Goal: Check status: Check status

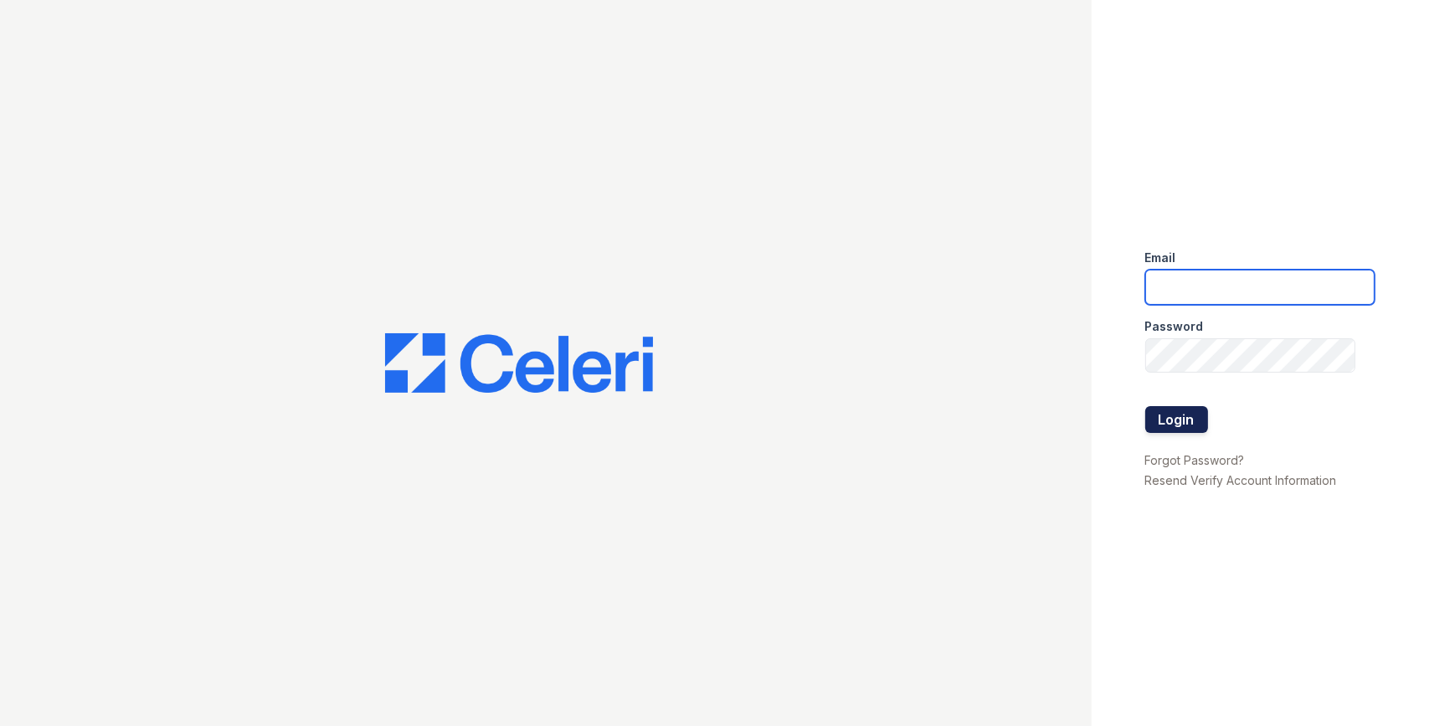
type input "[EMAIL_ADDRESS][DOMAIN_NAME]"
click at [1168, 416] on button "Login" at bounding box center [1176, 419] width 63 height 27
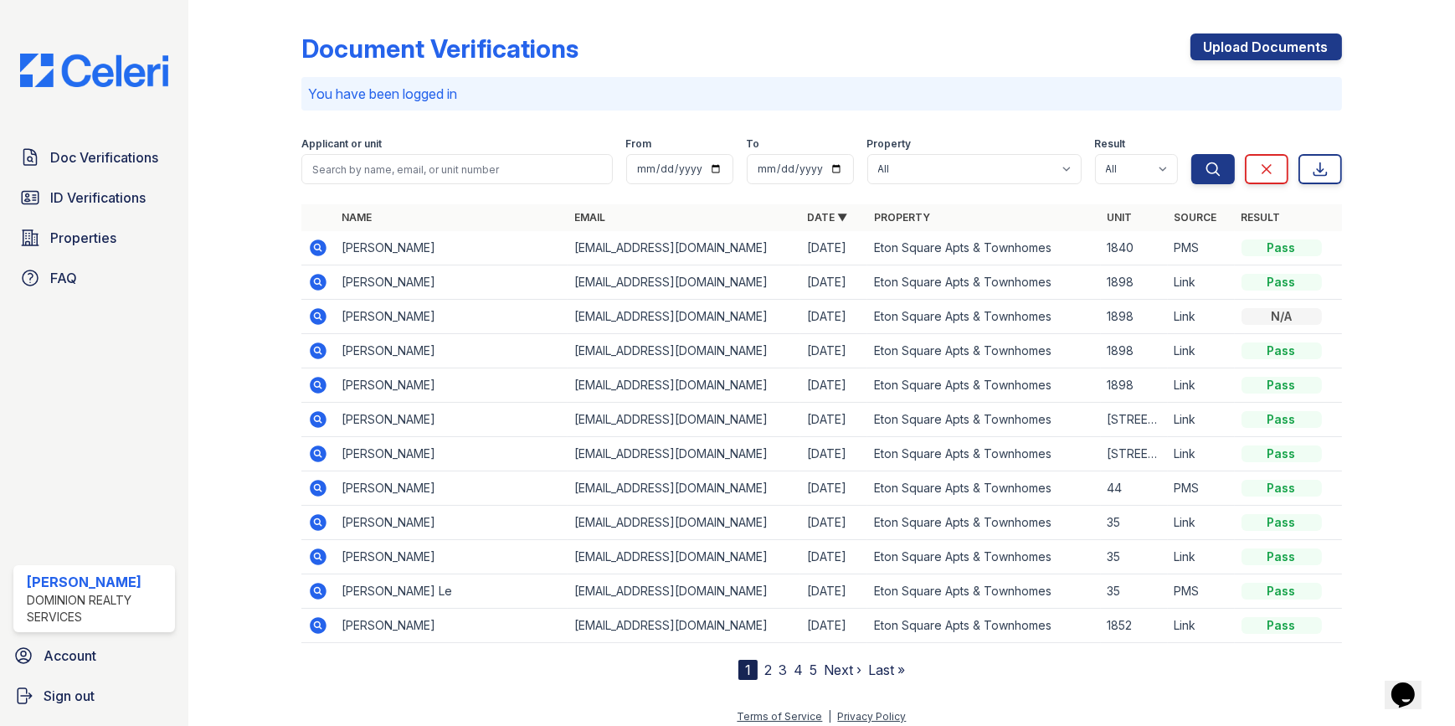
click at [318, 245] on icon at bounding box center [318, 248] width 20 height 20
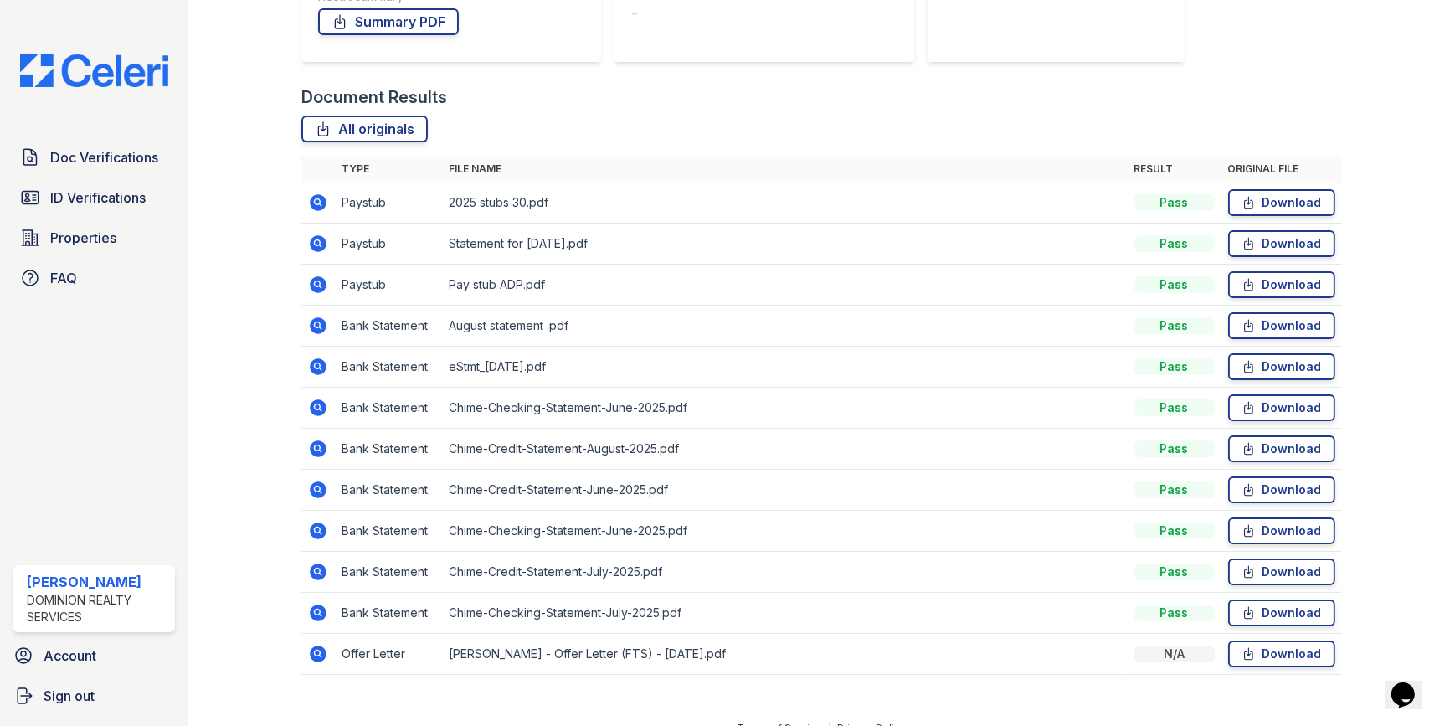
scroll to position [347, 0]
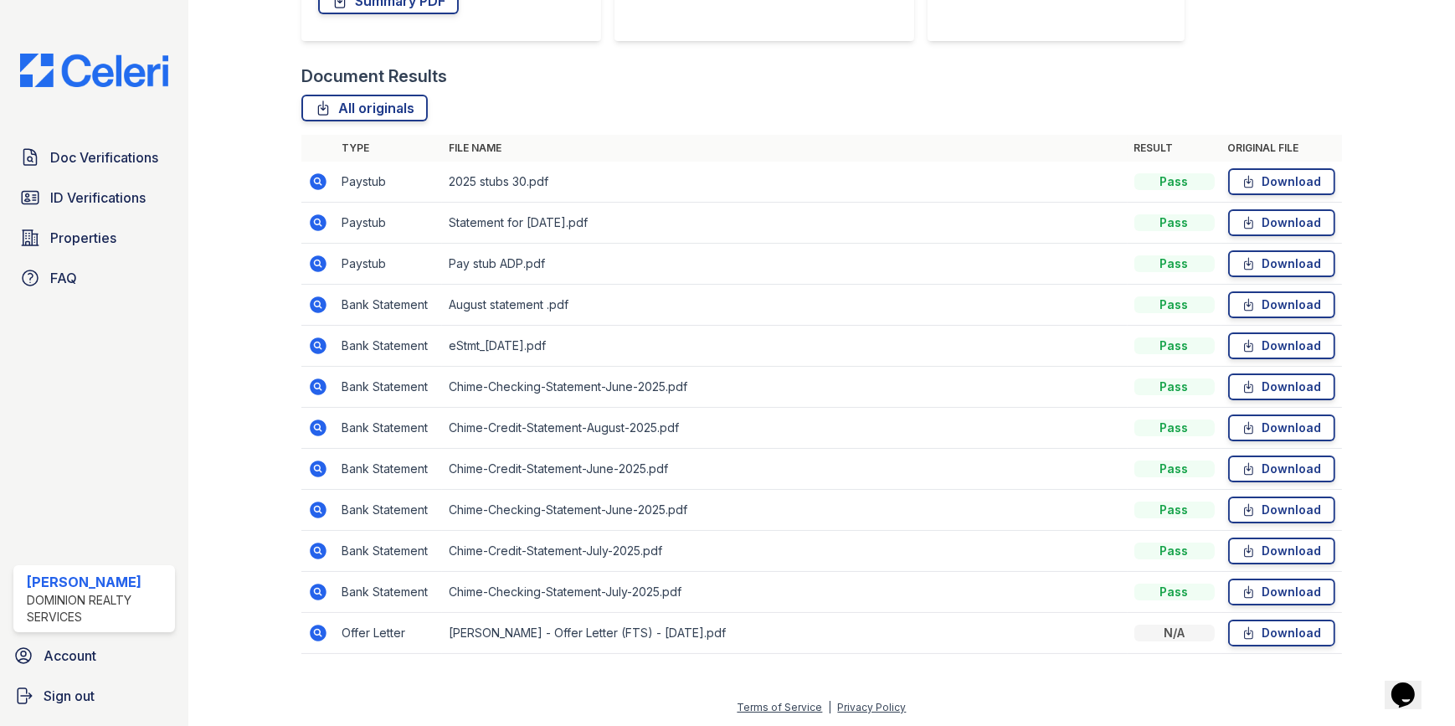
click at [314, 550] on icon at bounding box center [318, 551] width 20 height 20
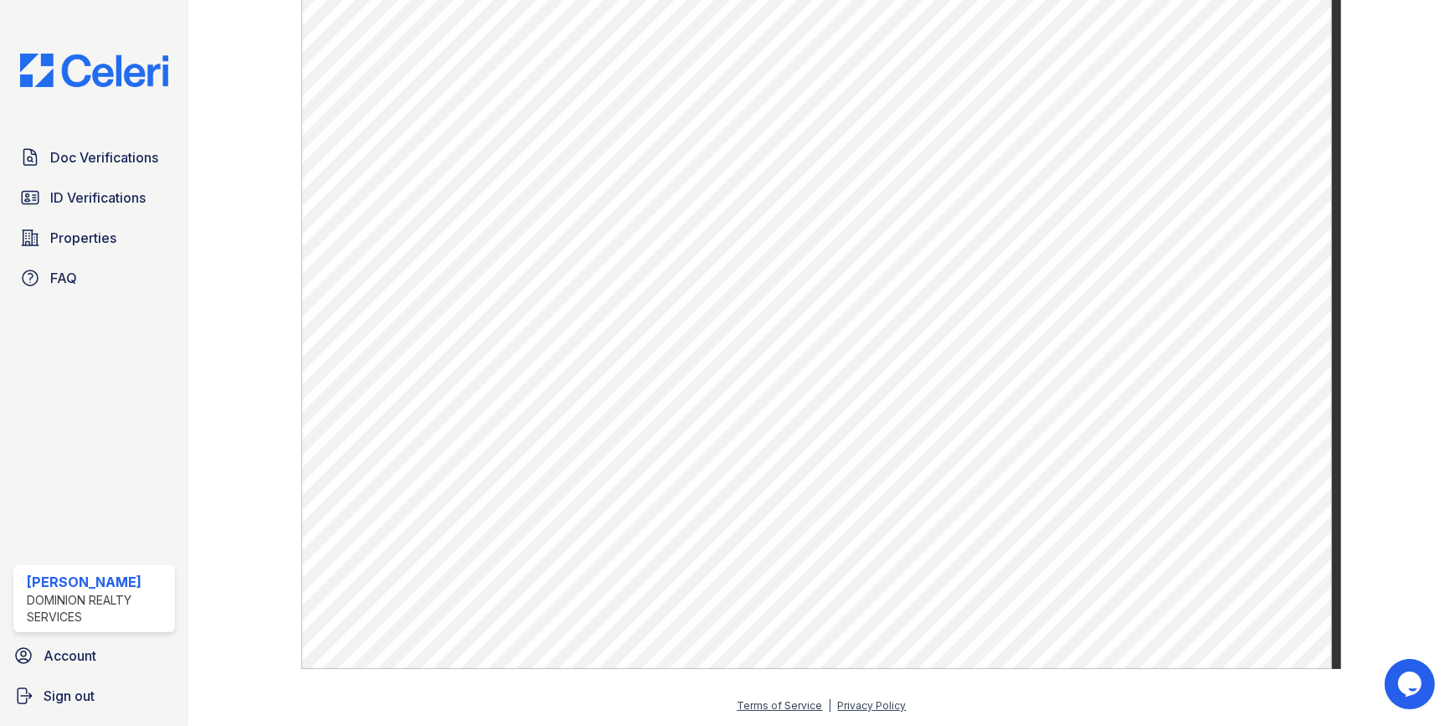
scroll to position [915, 0]
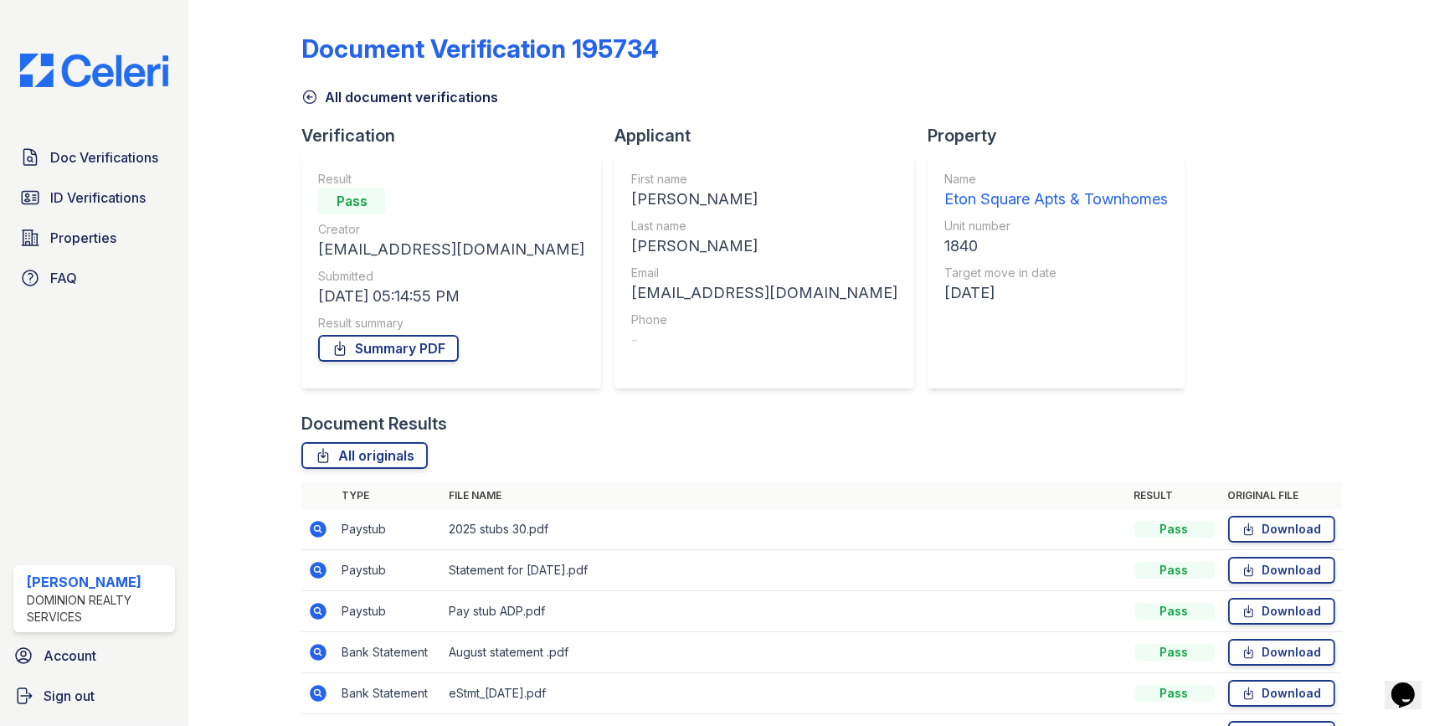
scroll to position [304, 0]
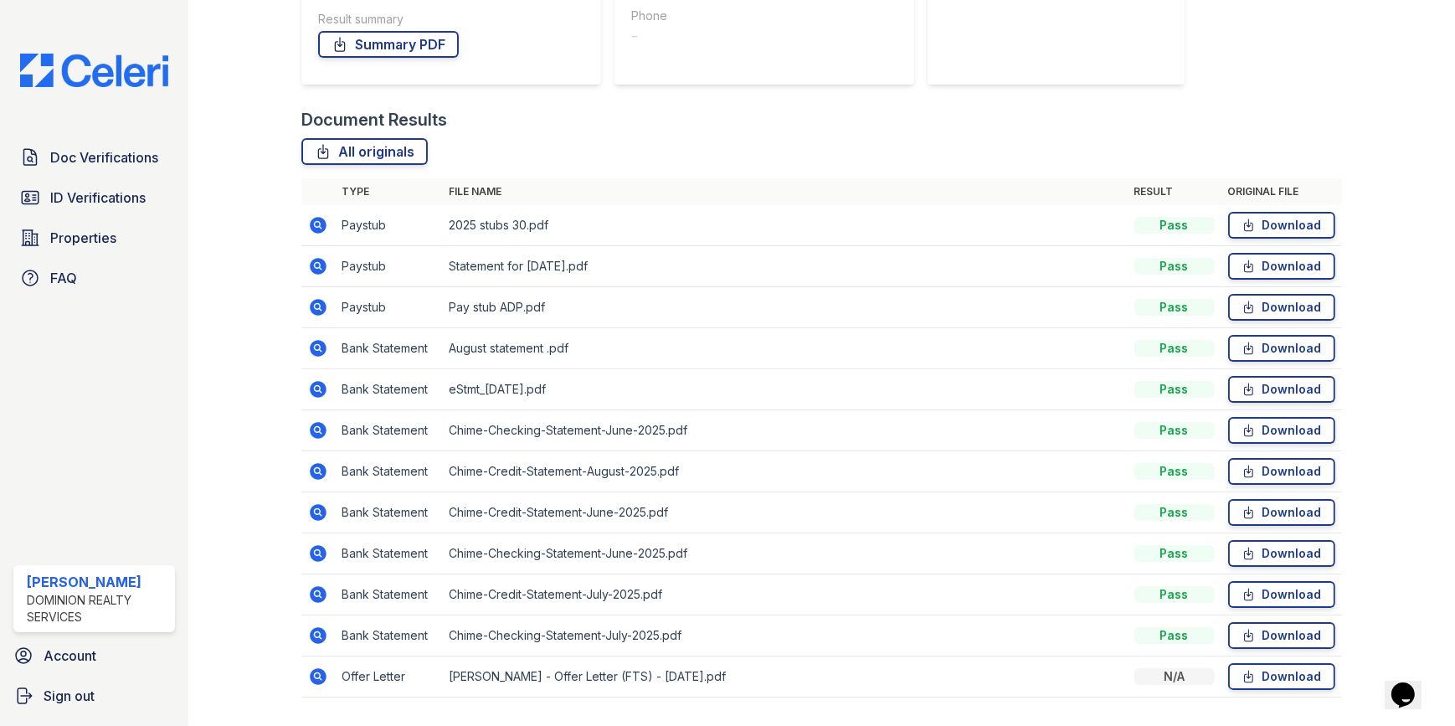
click at [322, 673] on icon at bounding box center [319, 676] width 17 height 17
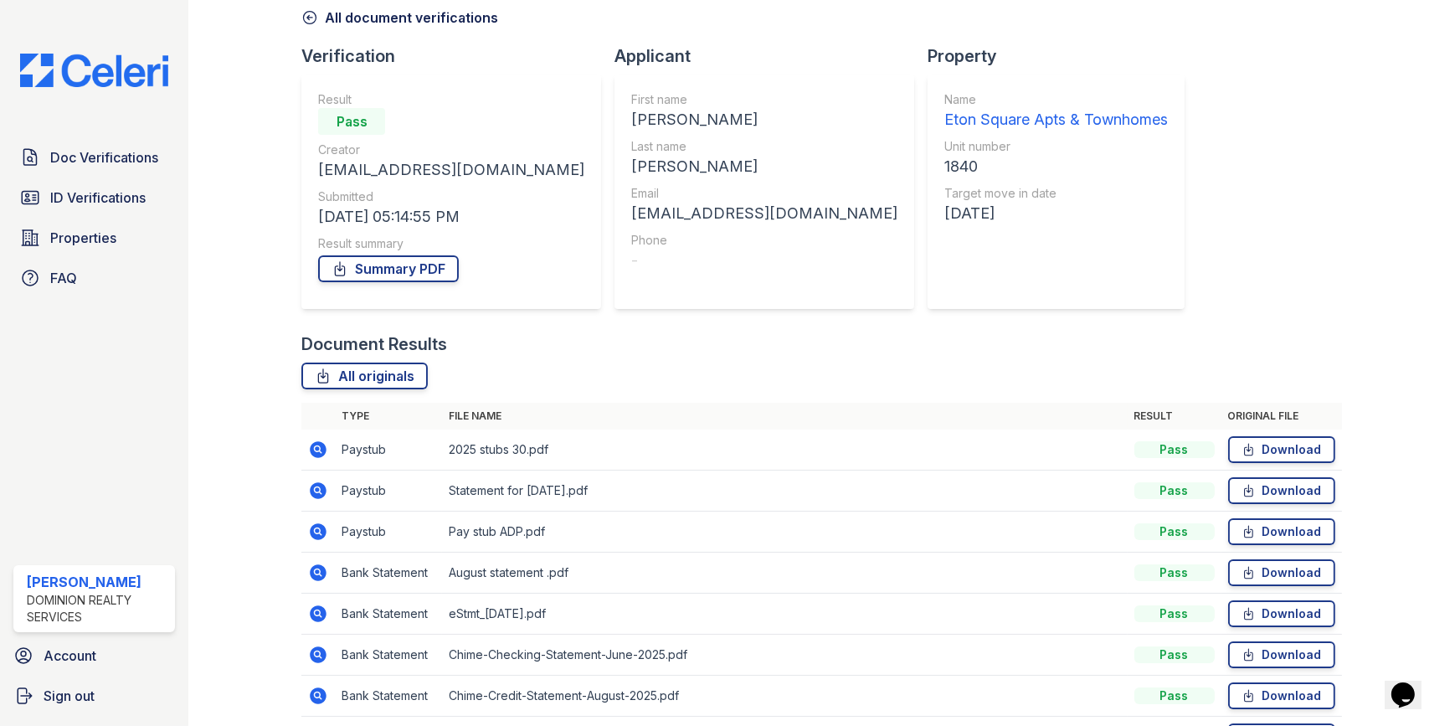
scroll to position [152, 0]
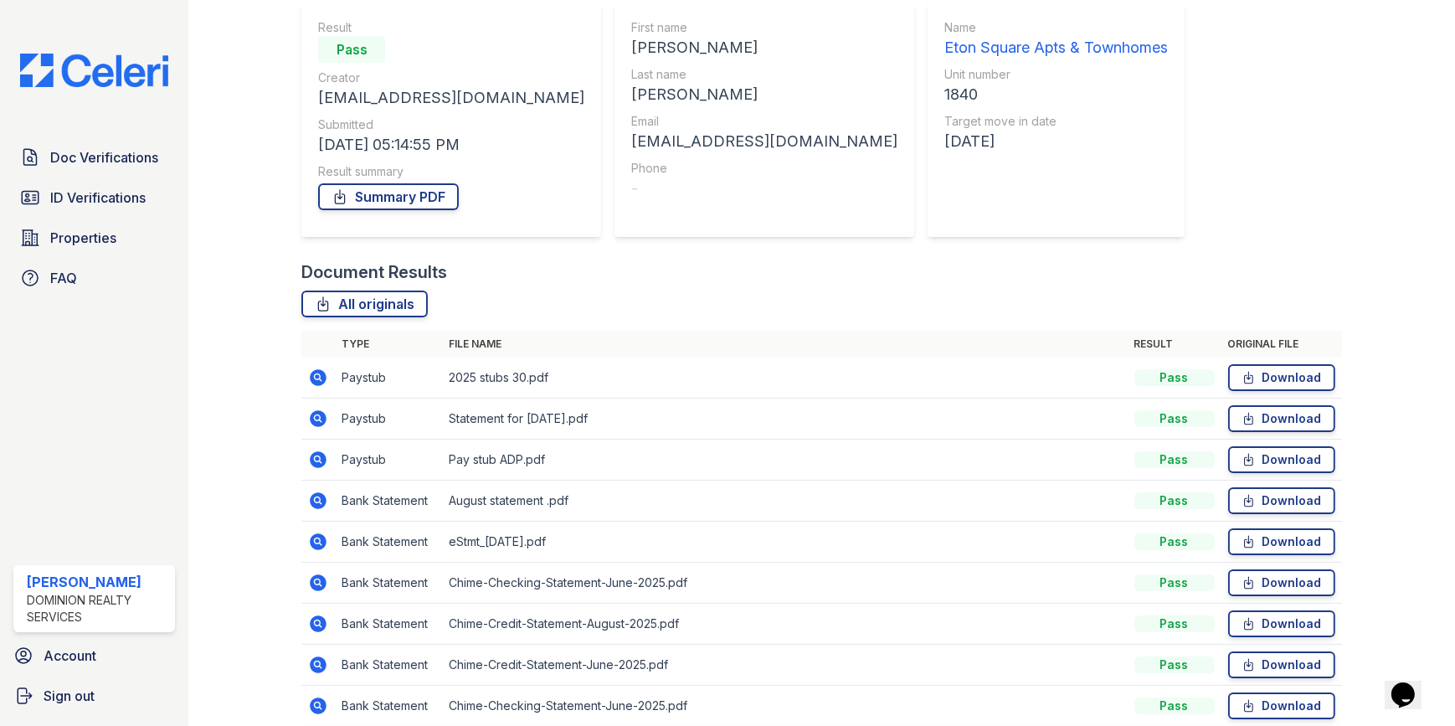
click at [311, 375] on icon at bounding box center [319, 377] width 17 height 17
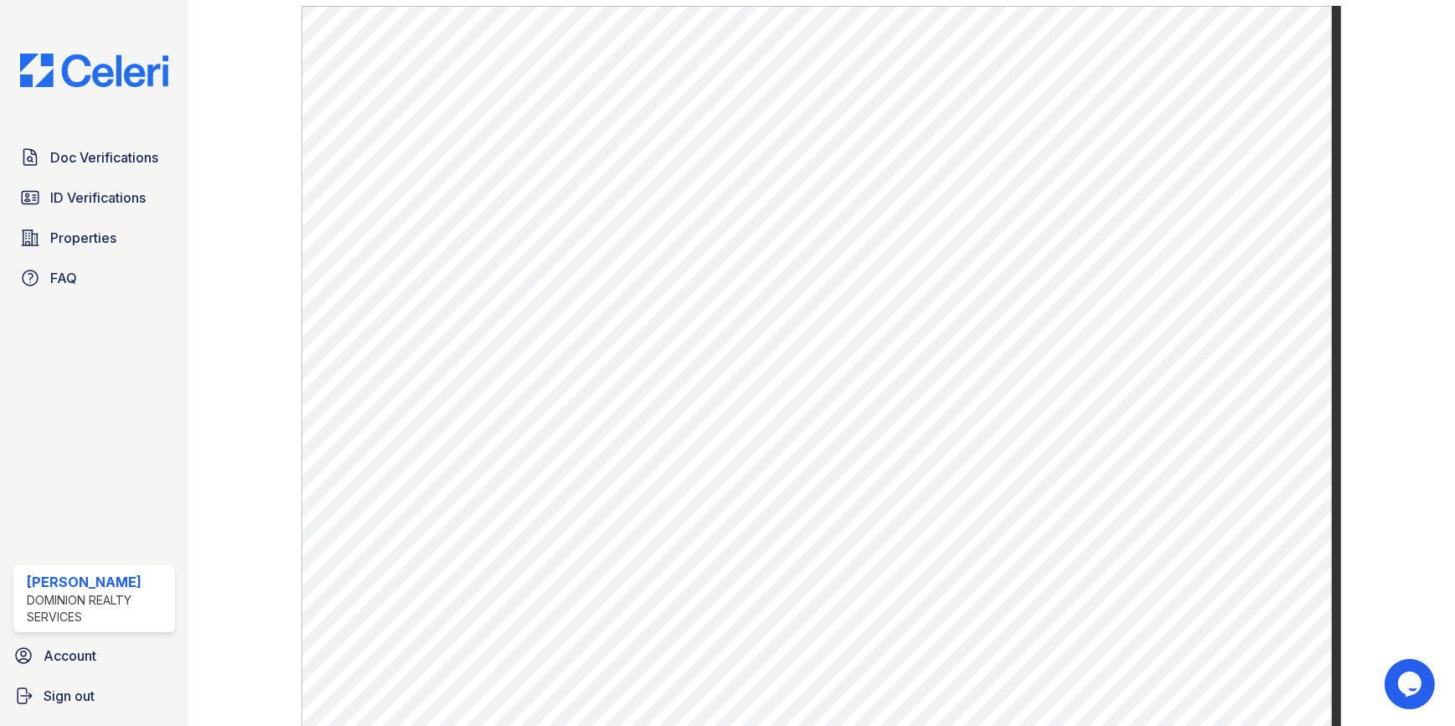
scroll to position [741, 0]
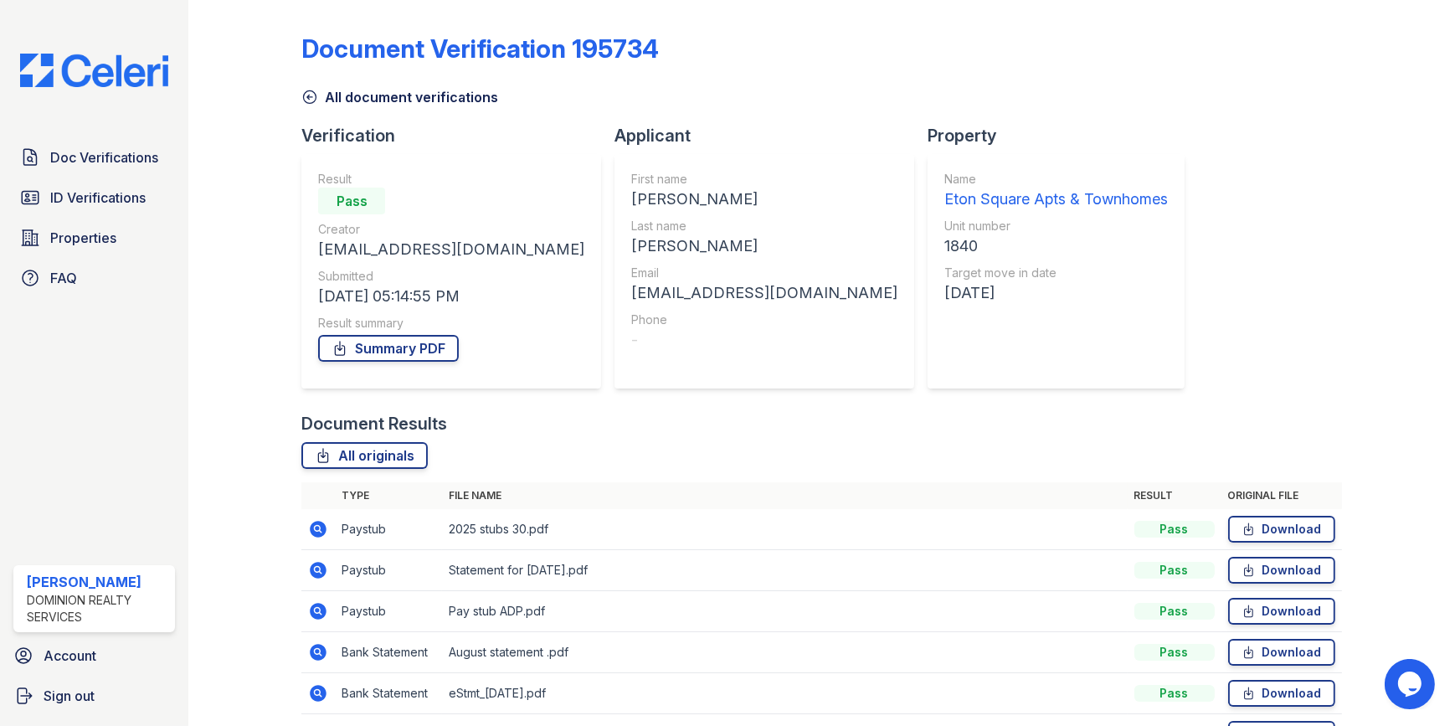
click at [314, 568] on icon at bounding box center [318, 570] width 20 height 20
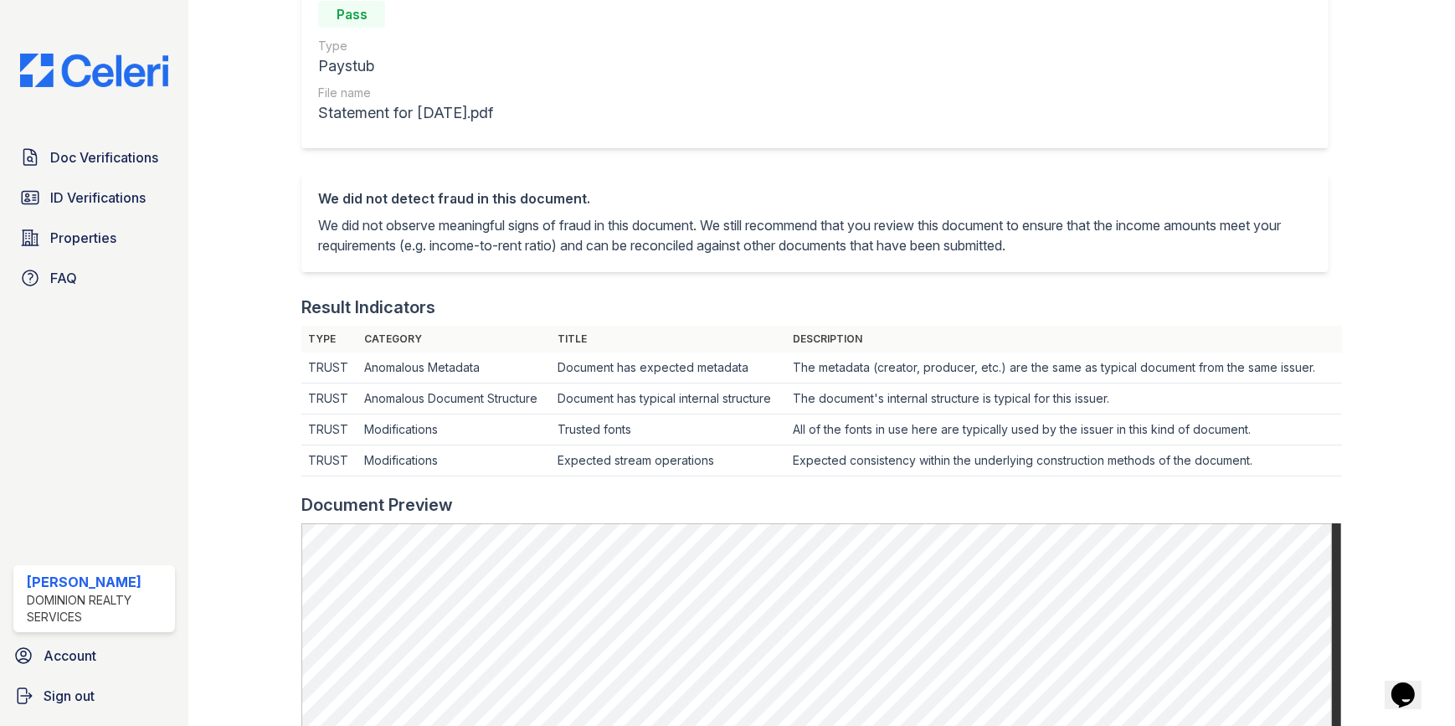
scroll to position [304, 0]
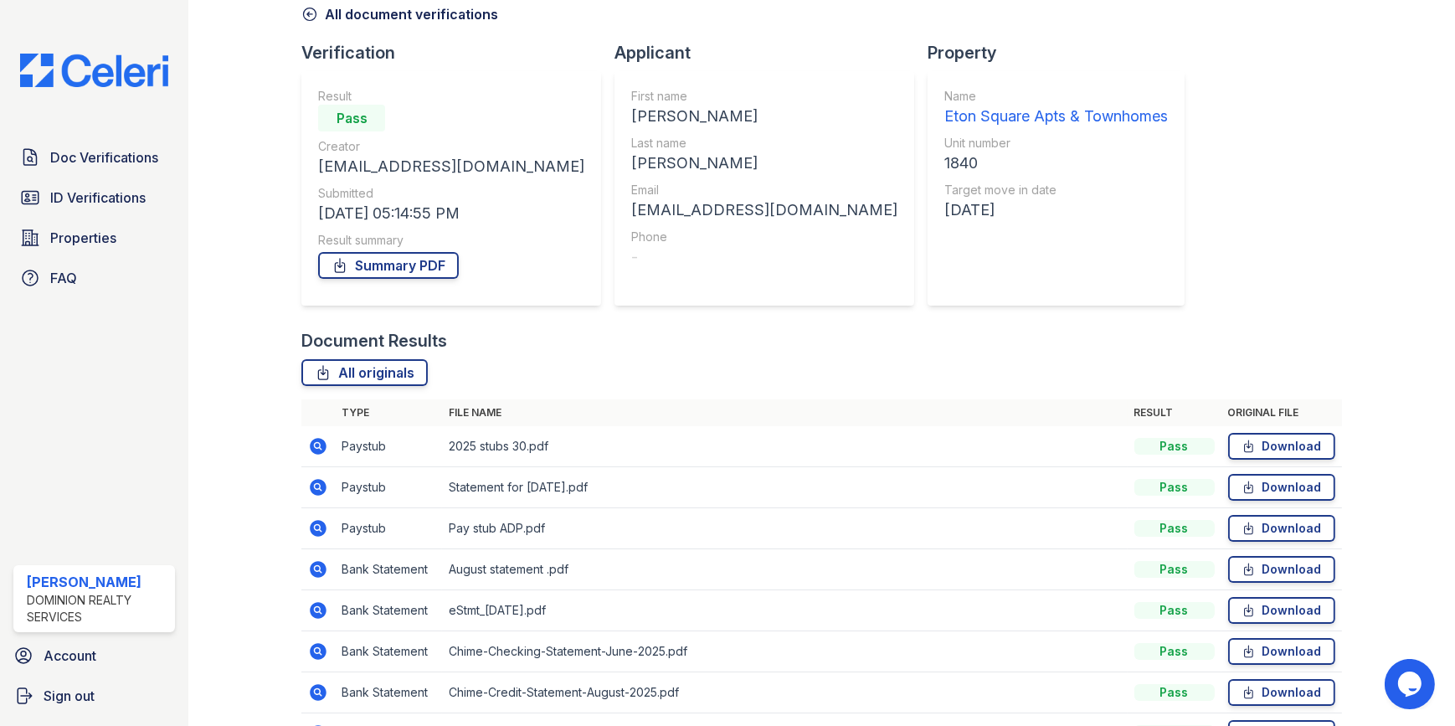
scroll to position [43, 0]
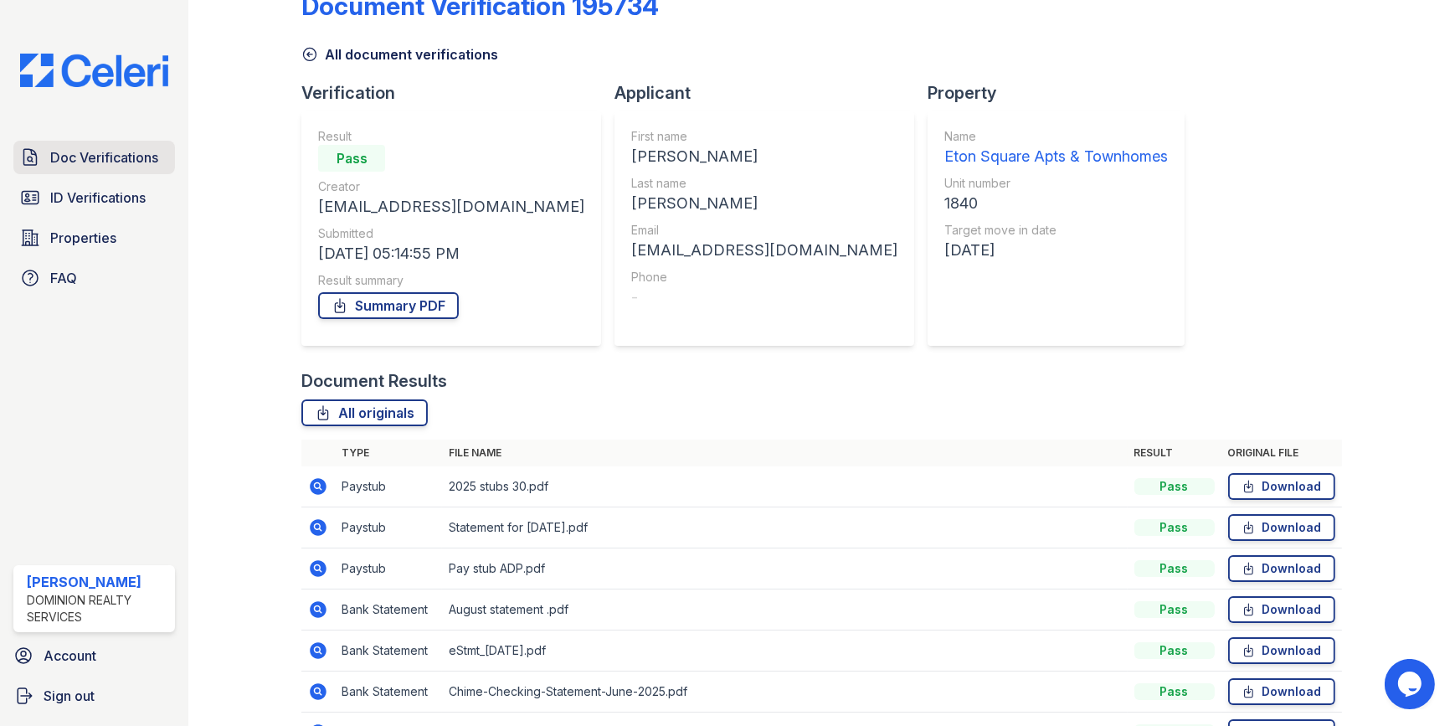
click at [96, 146] on link "Doc Verifications" at bounding box center [94, 157] width 162 height 33
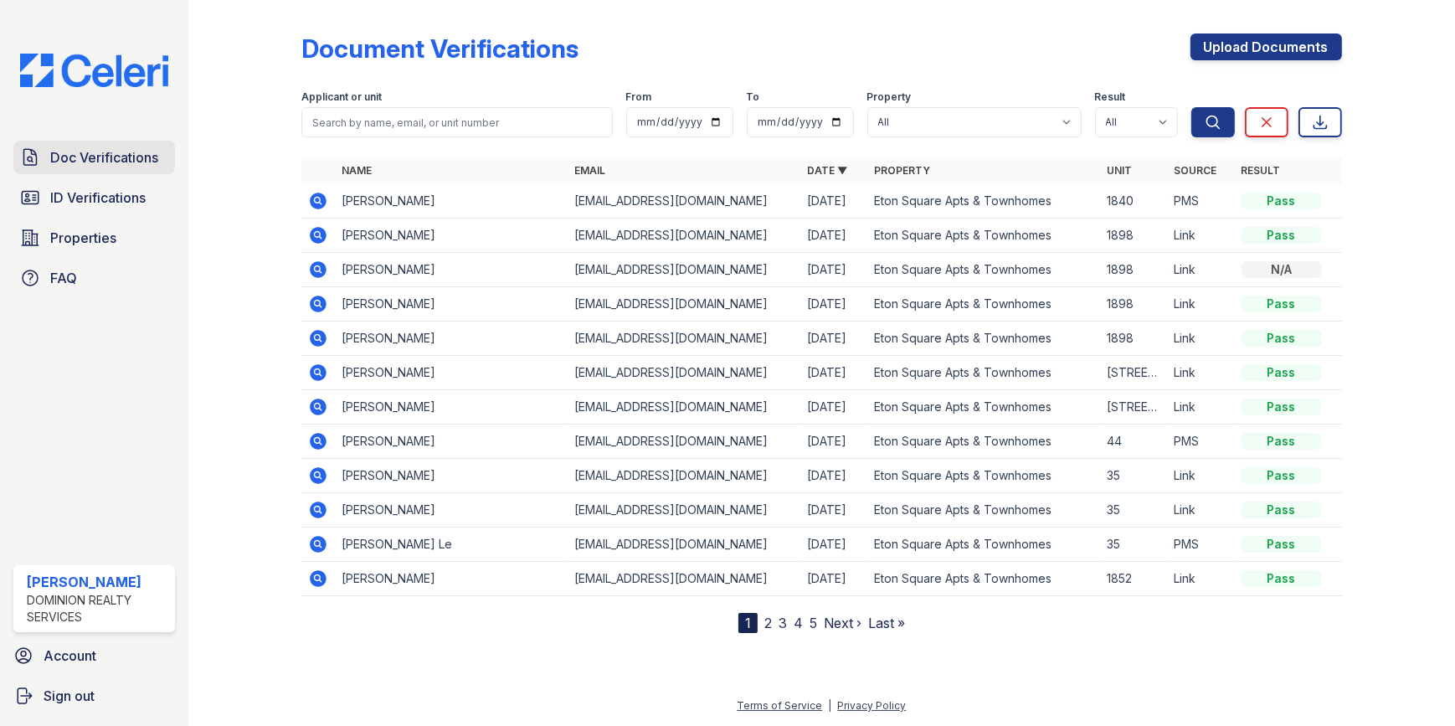
click at [135, 151] on span "Doc Verifications" at bounding box center [104, 157] width 108 height 20
click at [321, 203] on icon at bounding box center [318, 201] width 20 height 20
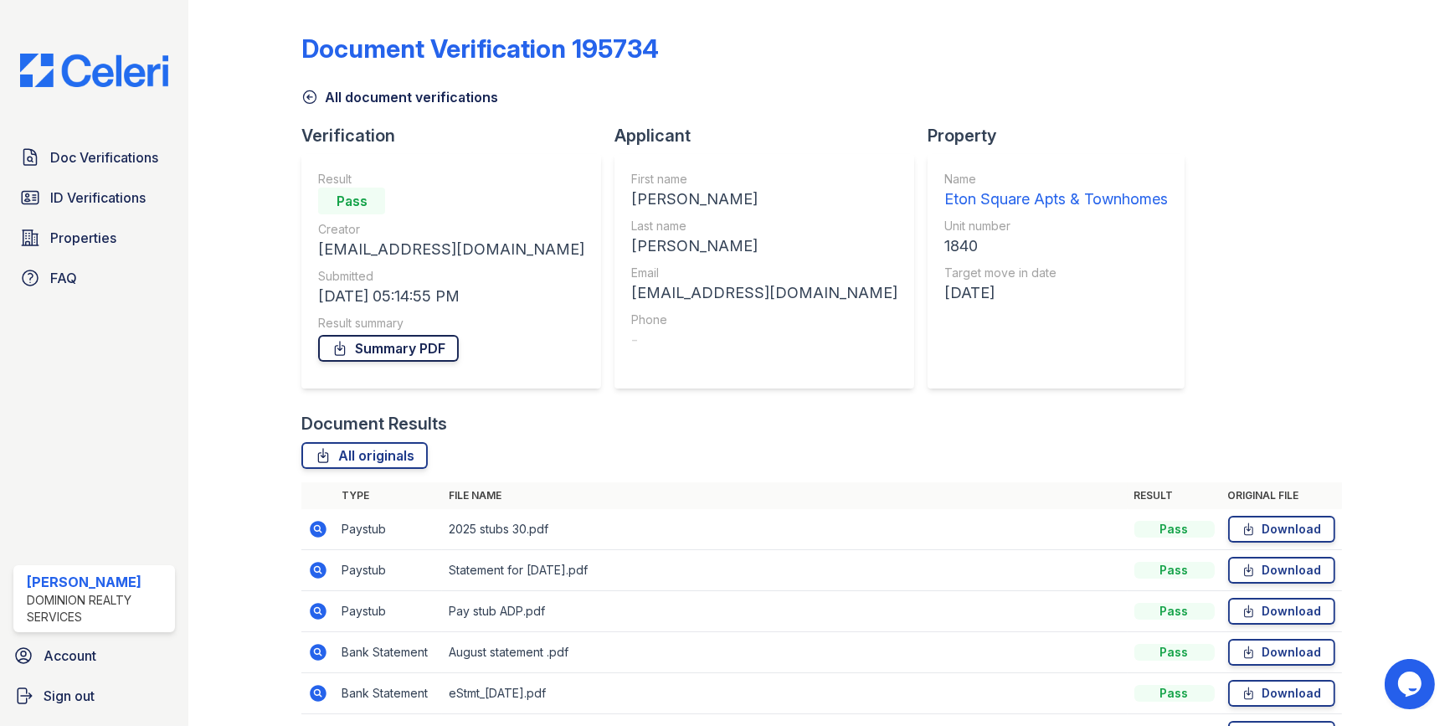
click at [387, 355] on link "Summary PDF" at bounding box center [388, 348] width 141 height 27
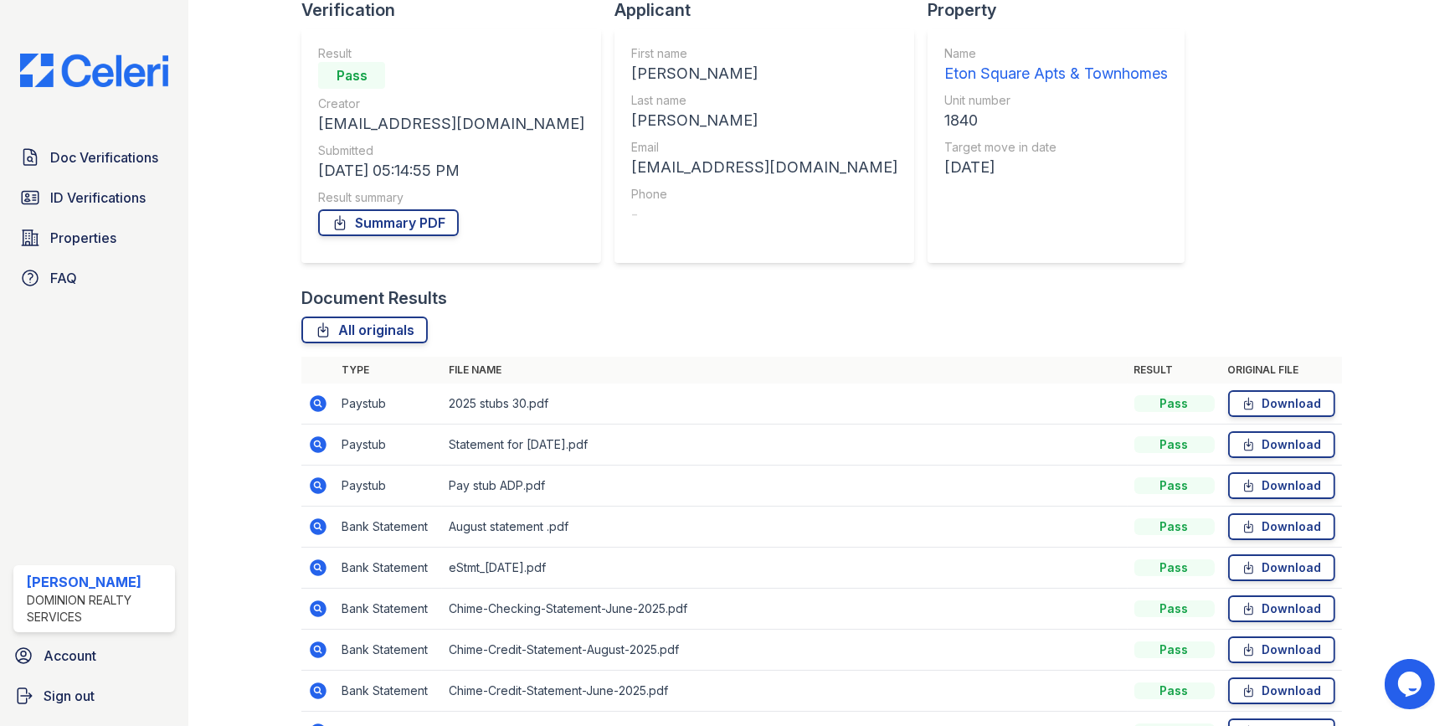
scroll to position [304, 0]
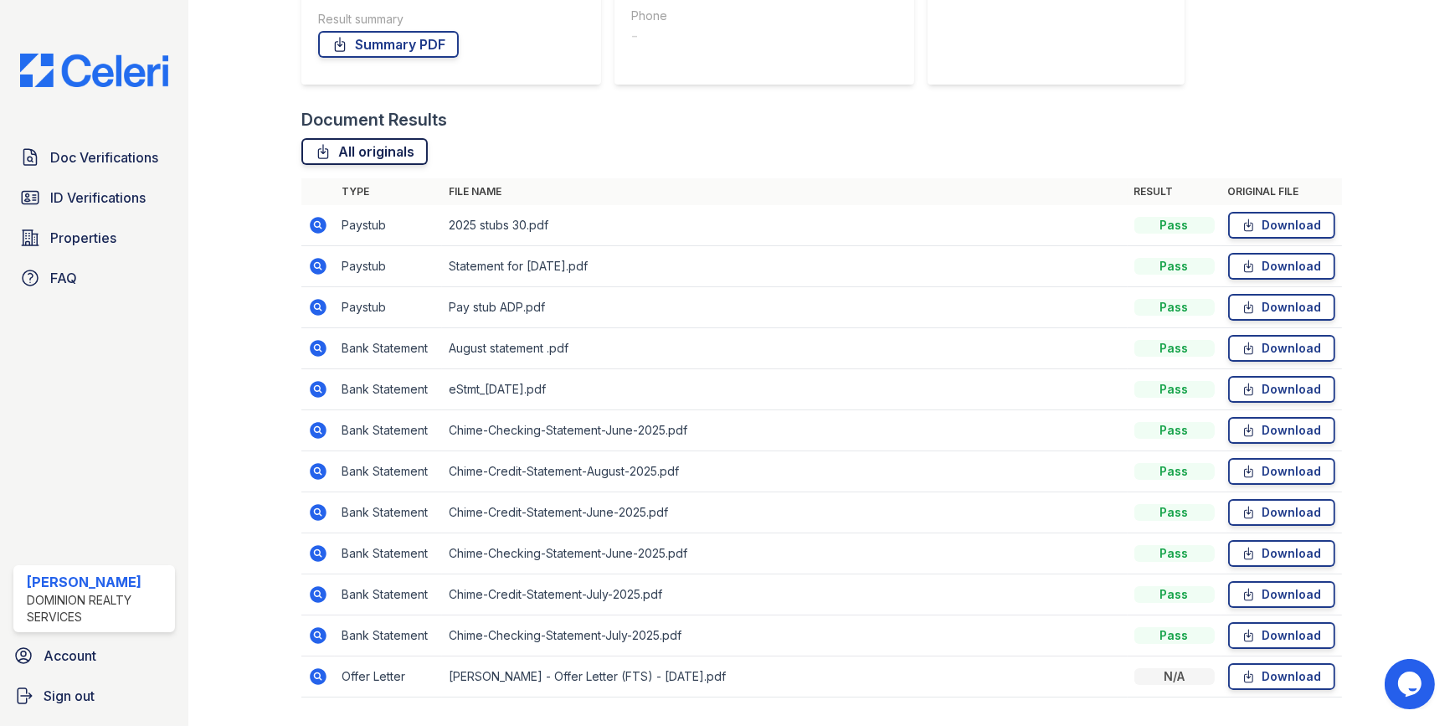
click at [361, 147] on link "All originals" at bounding box center [364, 151] width 126 height 27
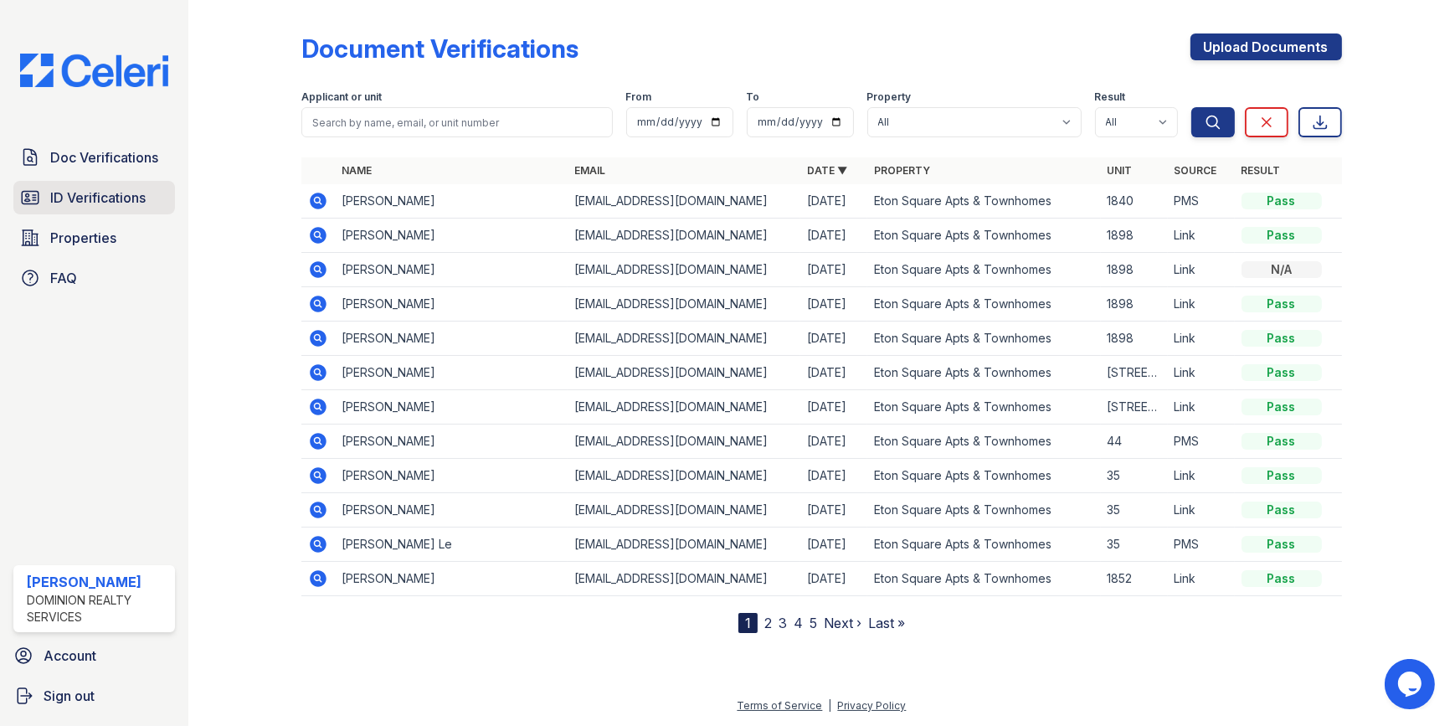
click at [85, 192] on span "ID Verifications" at bounding box center [97, 198] width 95 height 20
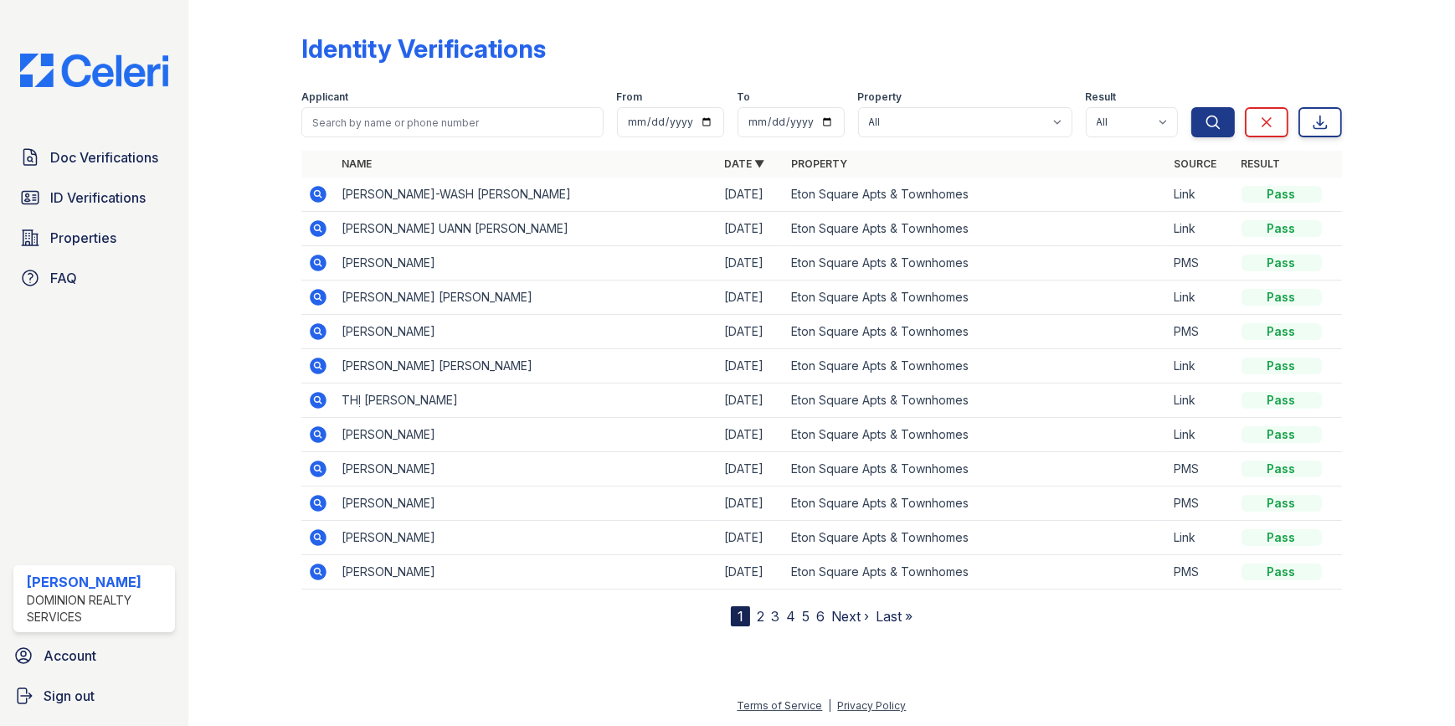
click at [320, 193] on icon at bounding box center [318, 194] width 20 height 20
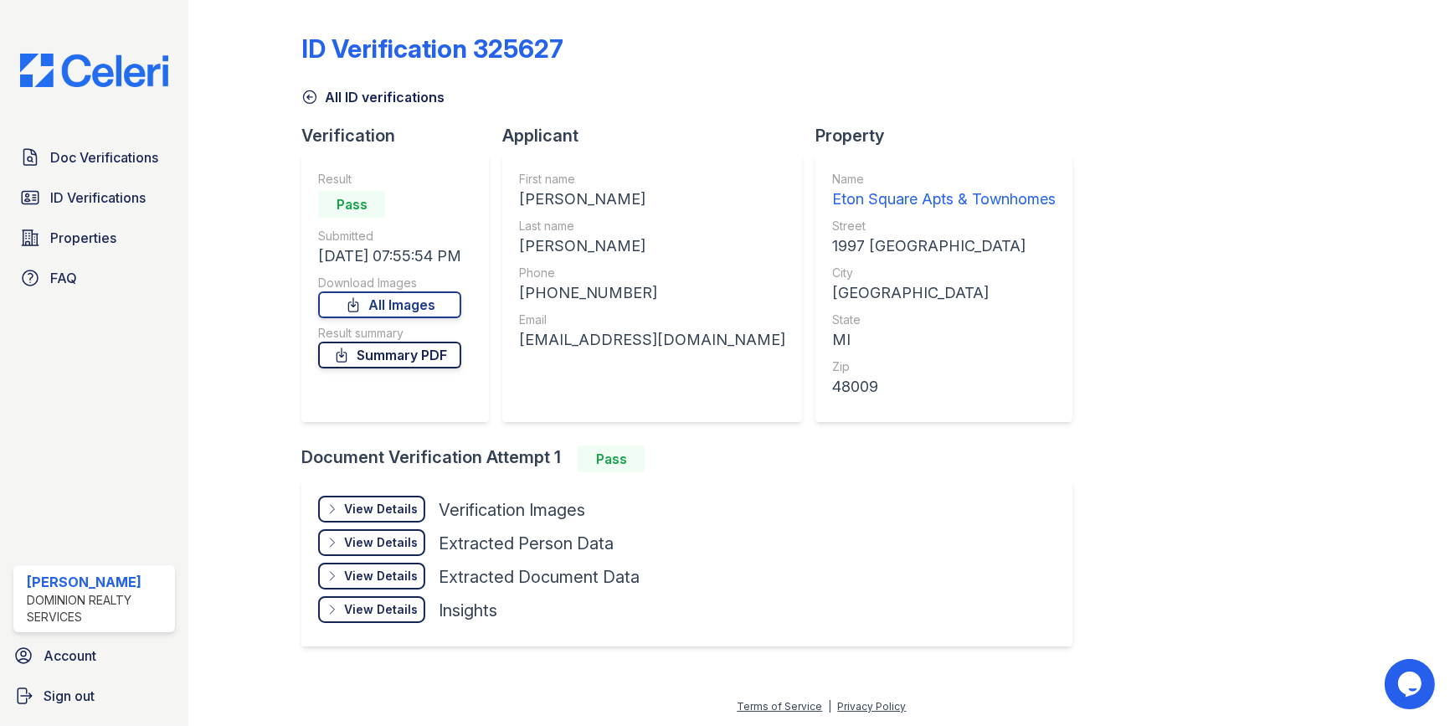
click at [411, 359] on link "Summary PDF" at bounding box center [389, 355] width 143 height 27
click at [404, 301] on link "All Images" at bounding box center [389, 304] width 143 height 27
